Goal: Navigation & Orientation: Find specific page/section

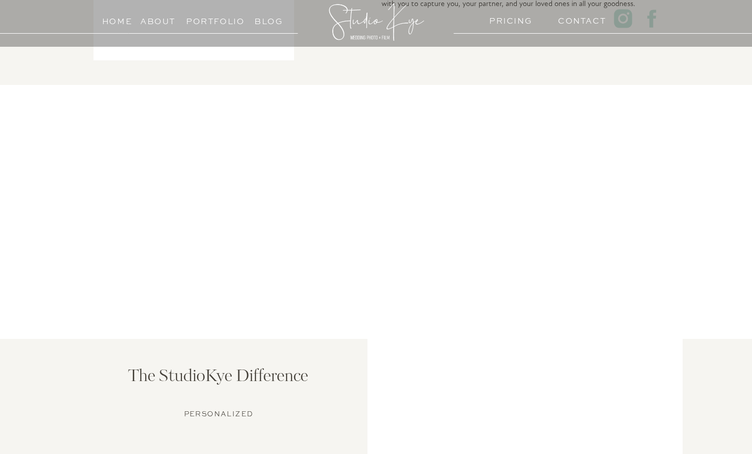
scroll to position [466, 0]
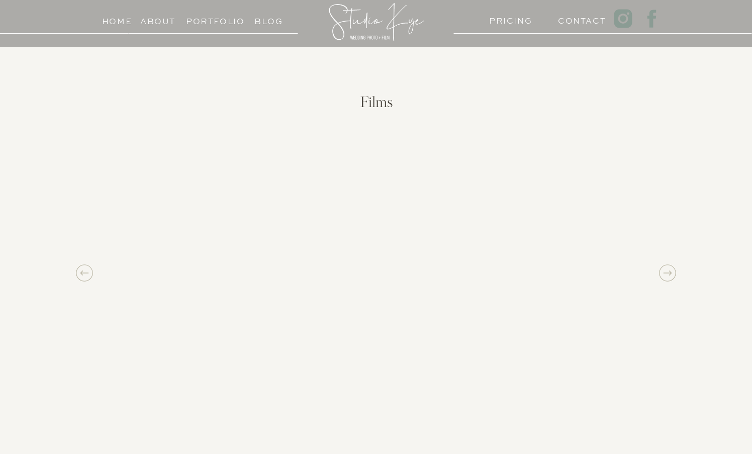
scroll to position [1022, 0]
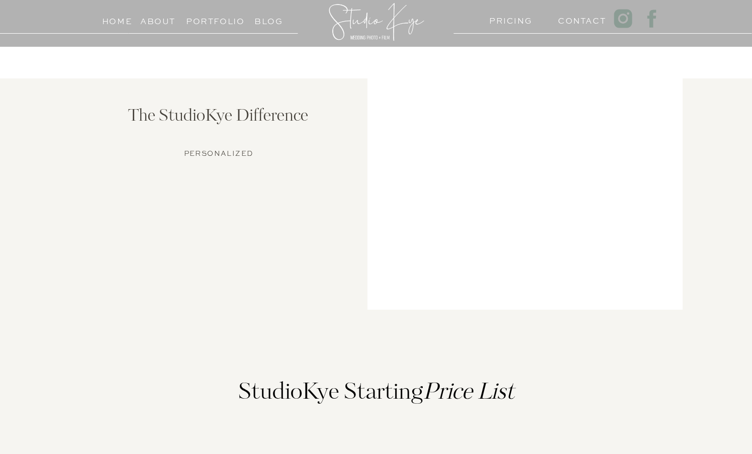
scroll to position [765, 0]
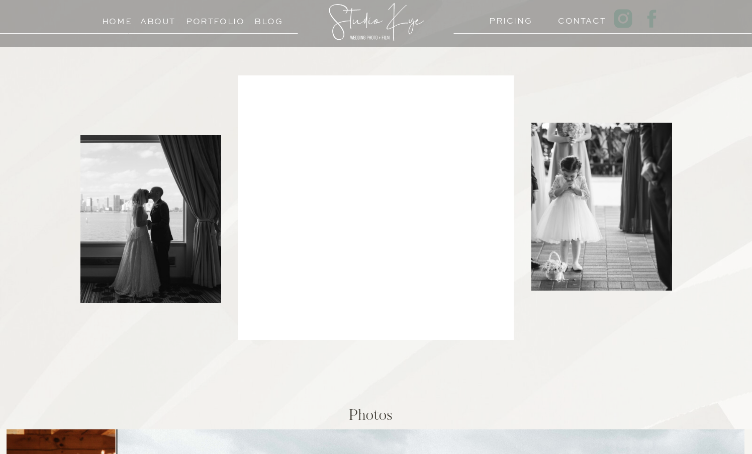
click at [148, 15] on h3 "About" at bounding box center [157, 19] width 35 height 10
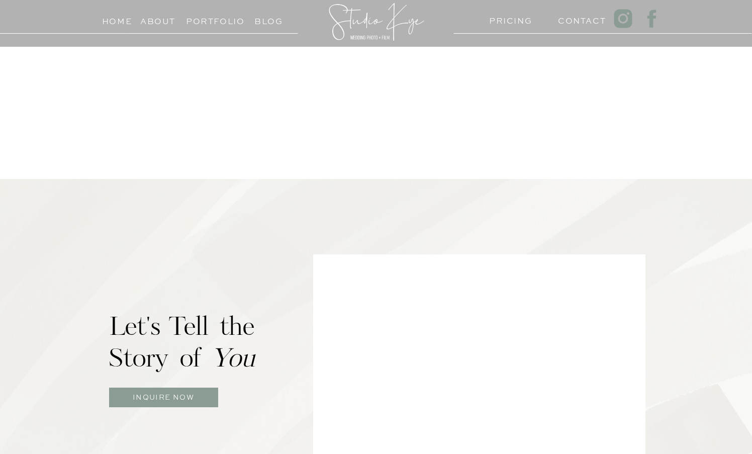
scroll to position [94, 0]
